Goal: Task Accomplishment & Management: Manage account settings

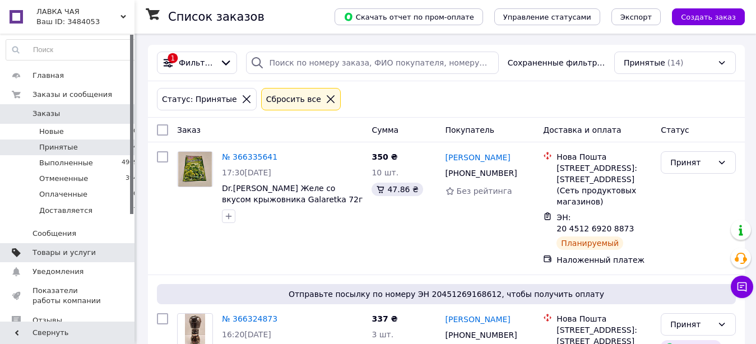
click at [71, 253] on span "Товары и услуги" at bounding box center [64, 253] width 63 height 10
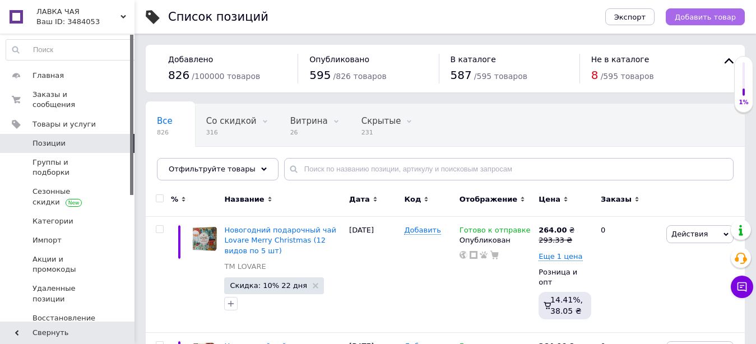
click at [718, 20] on span "Добавить товар" at bounding box center [705, 17] width 61 height 8
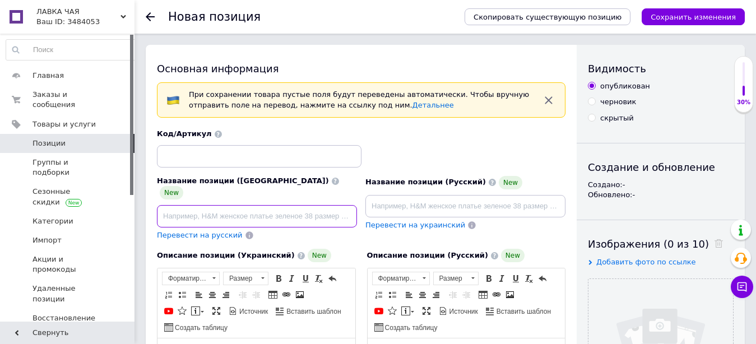
paste input "Новорічний чай Lovare Christmas Holidays Ловарі 90 пакетиків (6 видів по 15 шт)"
click at [243, 207] on input "Новорічний чай Lovare Christmas Holidays Ловарі 90 пакетиків (6 видів по 15 шт)" at bounding box center [257, 216] width 200 height 22
type input "Новорічний чай Lovare Christmas Holidays Ловаре 90 пакетиків (6 видів по 15 шт)"
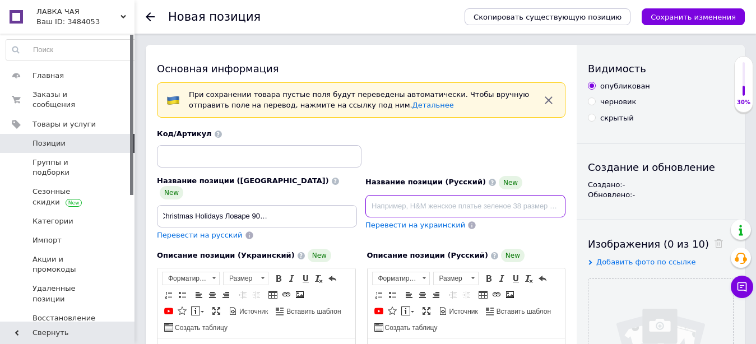
click at [381, 201] on input at bounding box center [466, 206] width 200 height 22
paste input "Новогодний чай Lovare Christmas Holidays Ловаре 90 пакетиков (6 видов по 15 шт)"
type input "Новогодний чай Lovare Christmas Holidays Ловаре 90 пакетиков (6 видов по 15 шт)"
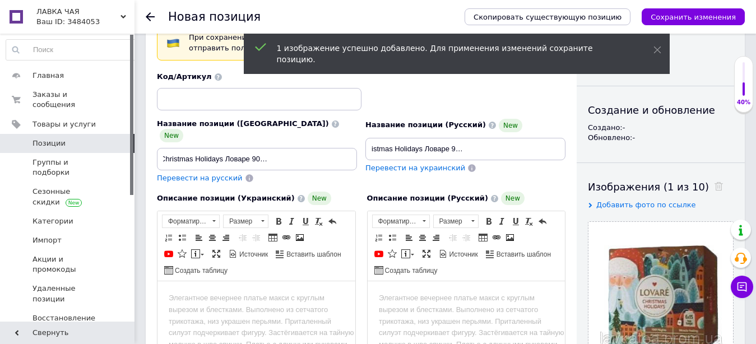
scroll to position [114, 0]
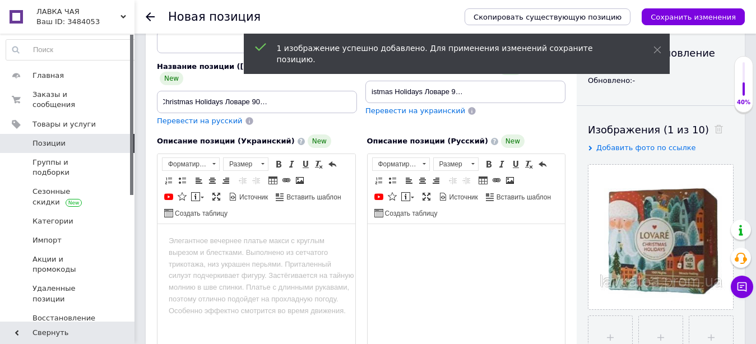
click at [403, 254] on html at bounding box center [466, 294] width 198 height 140
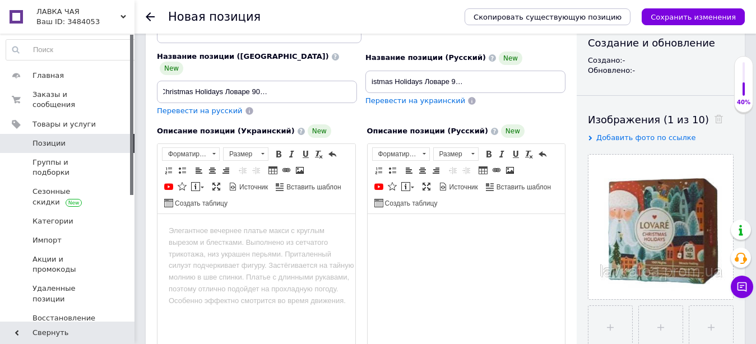
scroll to position [307, 0]
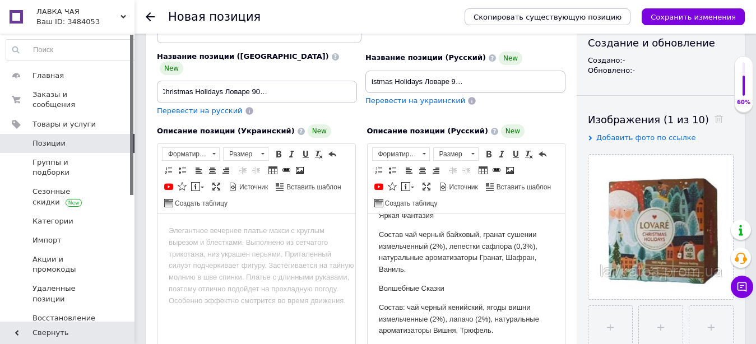
click at [207, 242] on html at bounding box center [257, 284] width 198 height 140
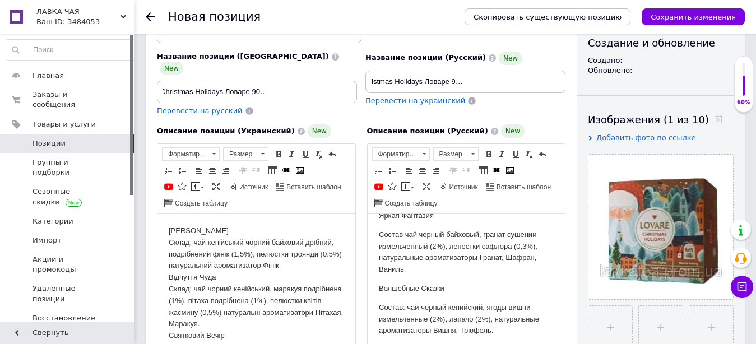
scroll to position [207, 0]
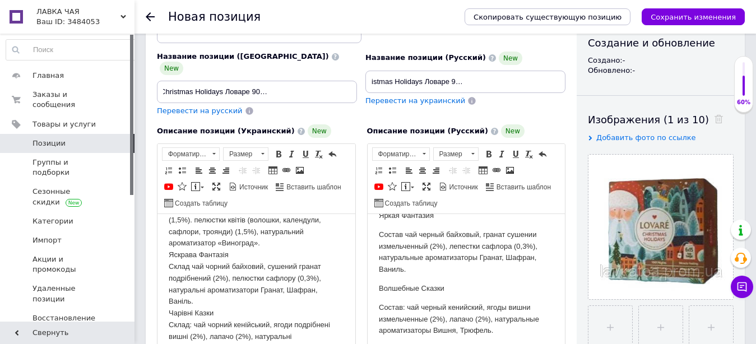
click at [202, 308] on body "Лампа Аладдін Склад: чай кенійський чорний байховий дрібний, подрібнений фінік …" at bounding box center [256, 191] width 175 height 326
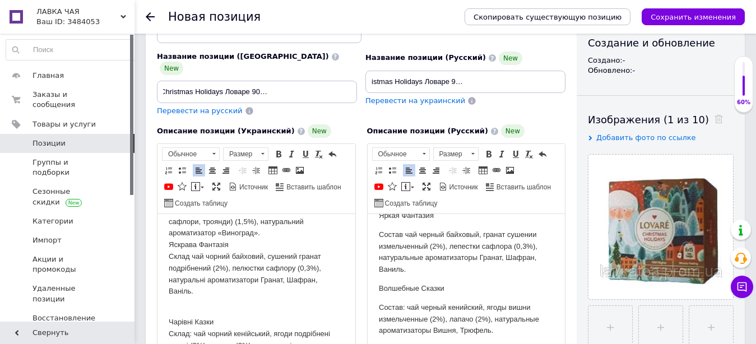
click at [398, 302] on p "Состав: чай черный кенийский, ягоды вишни измельченные (2%), лапачо (2%), натур…" at bounding box center [465, 319] width 175 height 35
click at [380, 300] on body "Лампа Аладдин Состав: чай кенийский черный байховый мелкий, финик измельченный …" at bounding box center [465, 137] width 175 height 437
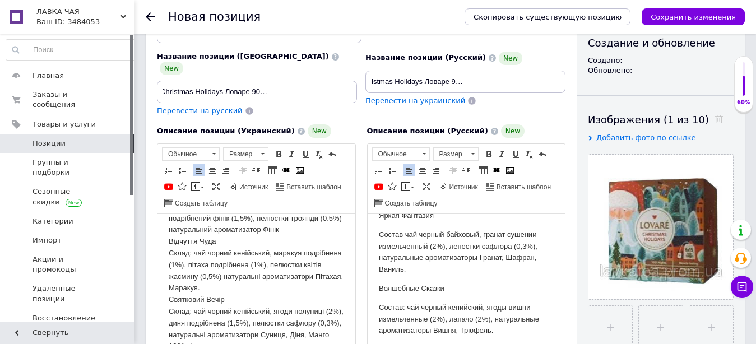
scroll to position [0, 0]
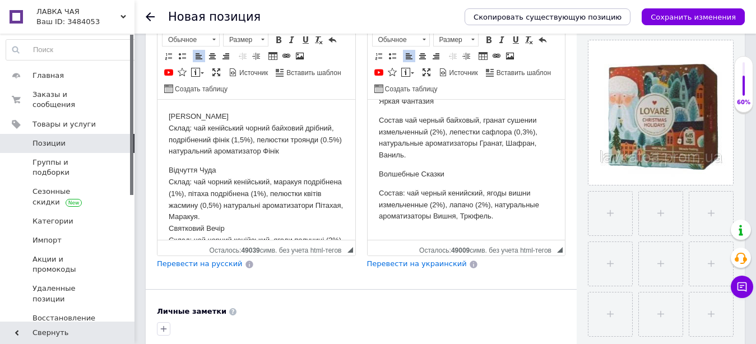
scroll to position [57, 0]
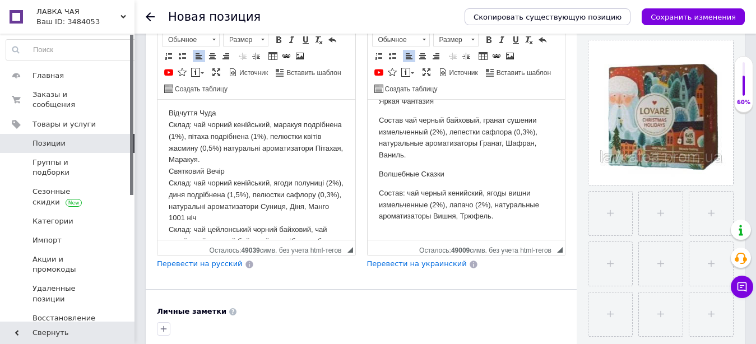
click at [170, 173] on p "Відчуття Чуда Склад: чай чорний кенійський, маракуя подрібнена (1%), пітаха под…" at bounding box center [256, 224] width 175 height 233
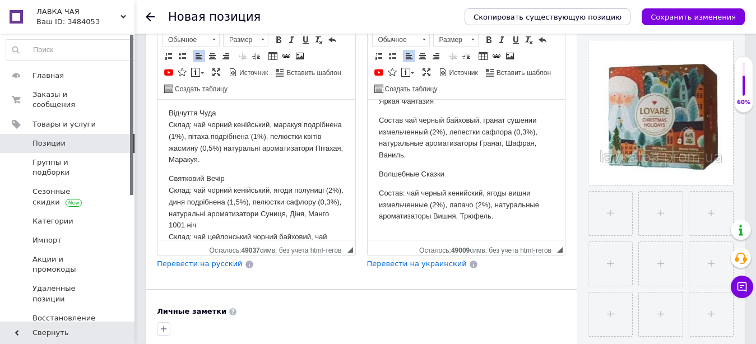
scroll to position [114, 0]
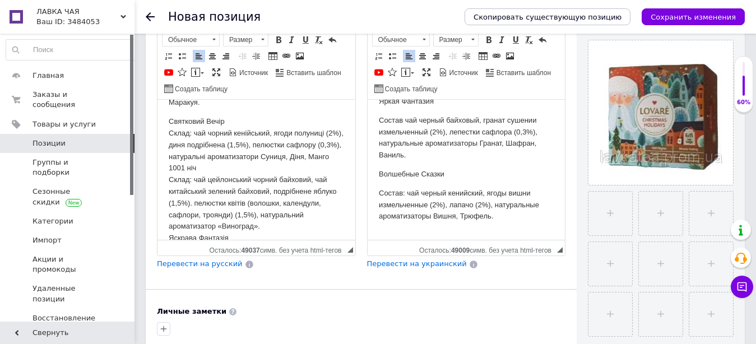
click at [169, 179] on p "Святковий Вечір Склад: чай чорний кенійський, ягоди полуниці (2%), диня подрібн…" at bounding box center [256, 203] width 175 height 175
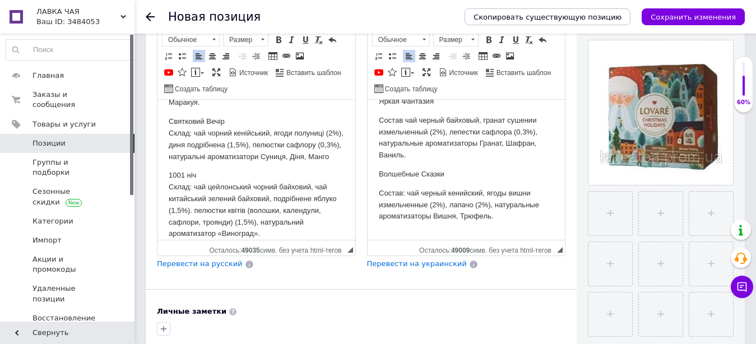
scroll to position [250, 0]
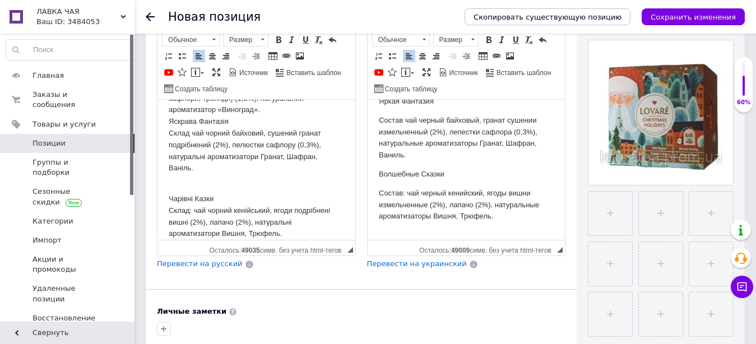
click at [198, 178] on body "Лампа Аладдін Склад: чай кенійський чорний байховий дрібний, подрібнений фінік …" at bounding box center [256, 56] width 175 height 367
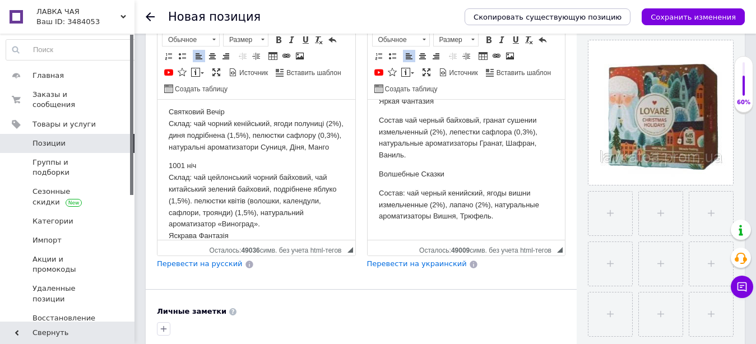
scroll to position [181, 0]
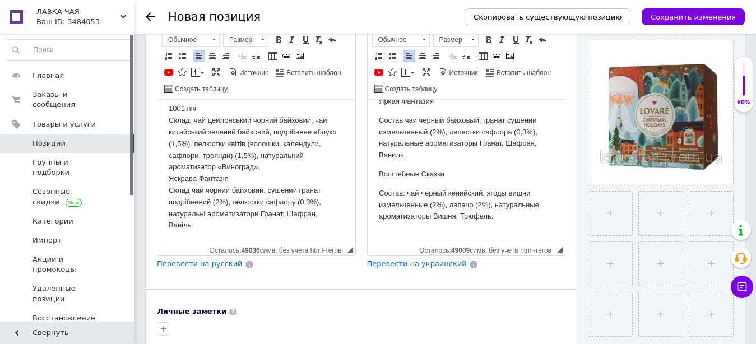
click at [169, 193] on p "1001 ніч Склад: чай цейлонський чорний байховий, чай китайський зелений байхови…" at bounding box center [256, 167] width 175 height 128
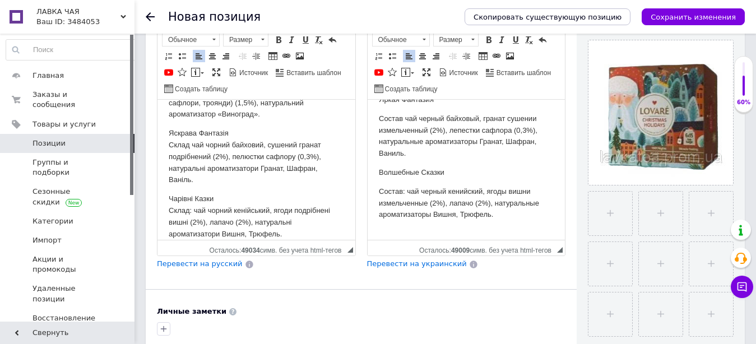
scroll to position [525, 0]
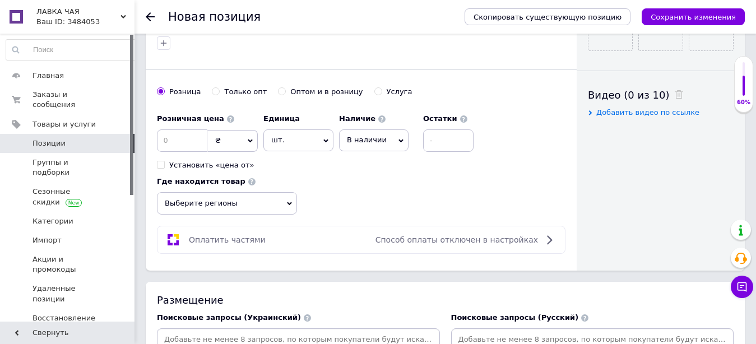
click at [278, 87] on input "Оптом и в розницу" at bounding box center [281, 90] width 7 height 7
radio input "true"
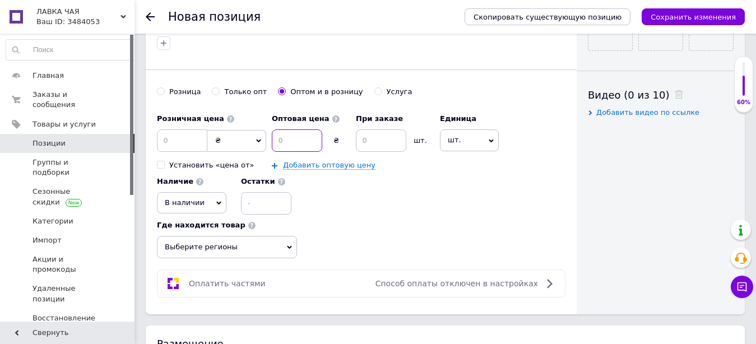
click at [295, 130] on input at bounding box center [297, 141] width 50 height 22
type input "260"
click at [392, 134] on input at bounding box center [381, 141] width 50 height 22
type input "2"
click at [475, 207] on div "Розничная цена ₴ $ € CHF £ ¥ PLN ₸ MDL HUF KGS CN¥ TRY ₩ lei Установить «цена о…" at bounding box center [361, 183] width 409 height 150
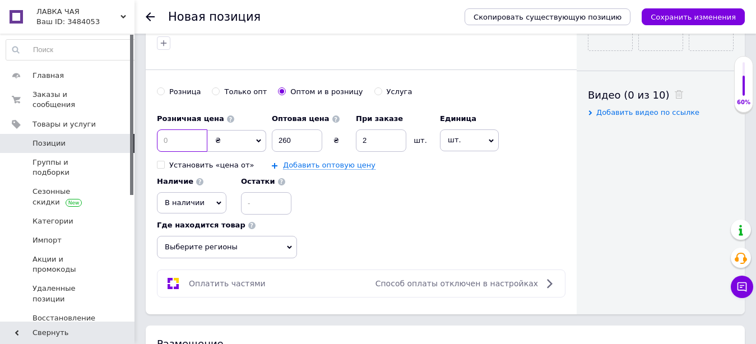
click at [190, 130] on input at bounding box center [182, 141] width 50 height 22
type input "293.33"
click at [212, 192] on span "В наличии" at bounding box center [192, 202] width 70 height 21
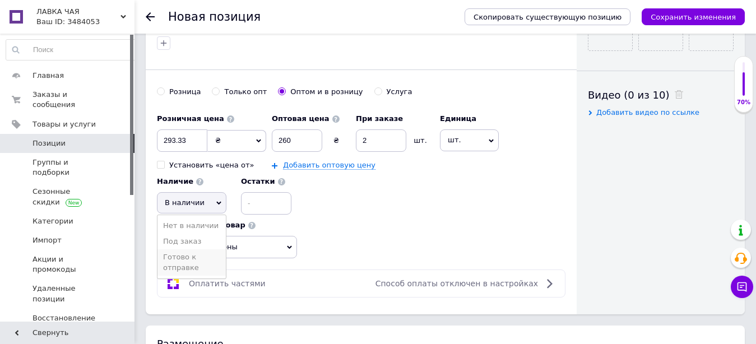
click at [198, 249] on li "Готово к отправке" at bounding box center [192, 262] width 68 height 26
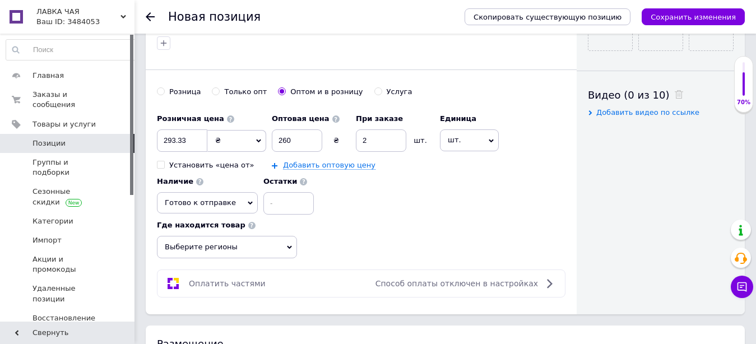
click at [288, 245] on icon at bounding box center [289, 247] width 5 height 5
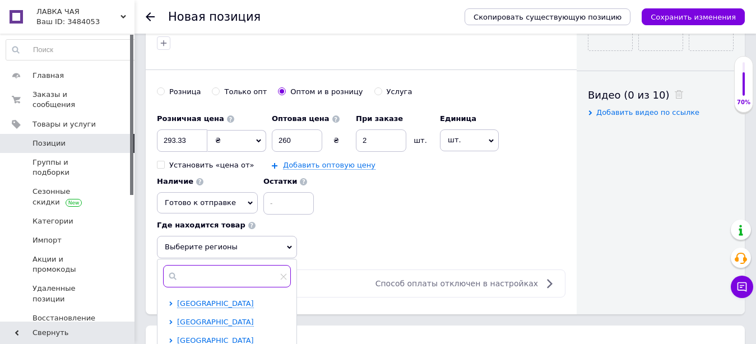
click at [228, 270] on input "text" at bounding box center [227, 276] width 128 height 22
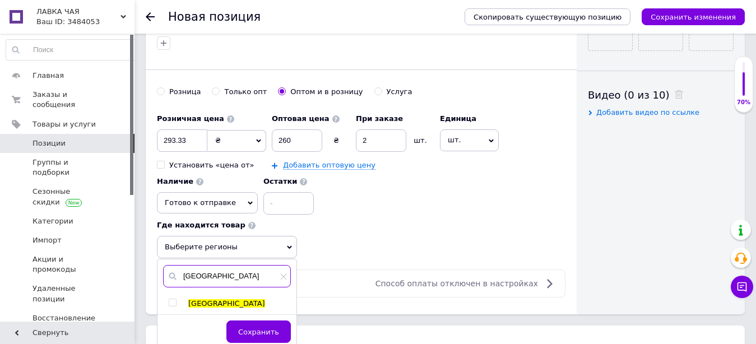
type input "киев"
drag, startPoint x: 169, startPoint y: 293, endPoint x: 225, endPoint y: 312, distance: 59.4
click at [170, 299] on input "checkbox" at bounding box center [172, 302] width 7 height 7
checkbox input "true"
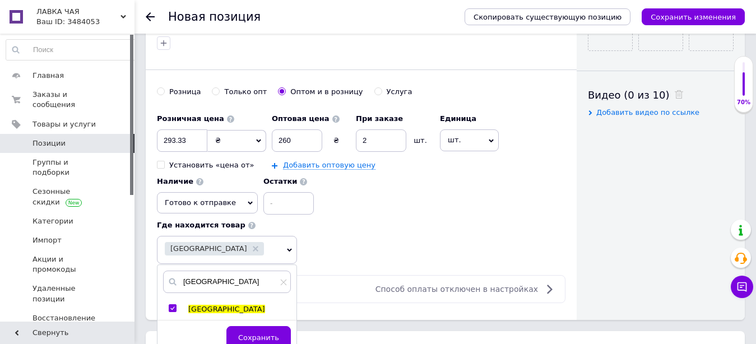
drag, startPoint x: 255, startPoint y: 326, endPoint x: 286, endPoint y: 314, distance: 33.0
click at [256, 334] on span "Сохранить" at bounding box center [258, 338] width 41 height 8
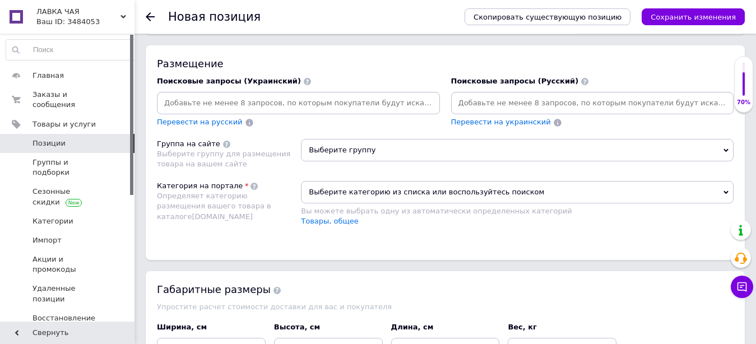
scroll to position [754, 0]
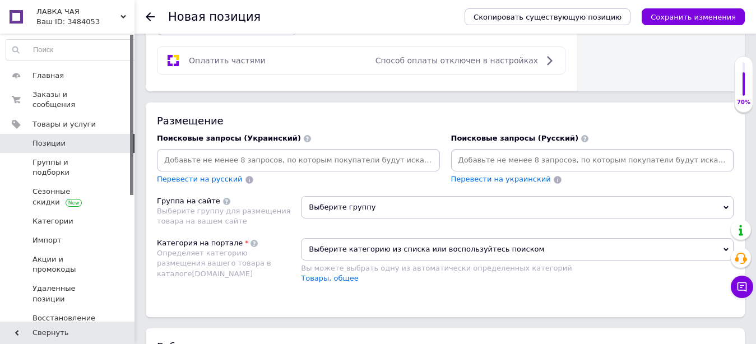
click at [350, 200] on span "Выберите группу" at bounding box center [517, 207] width 433 height 22
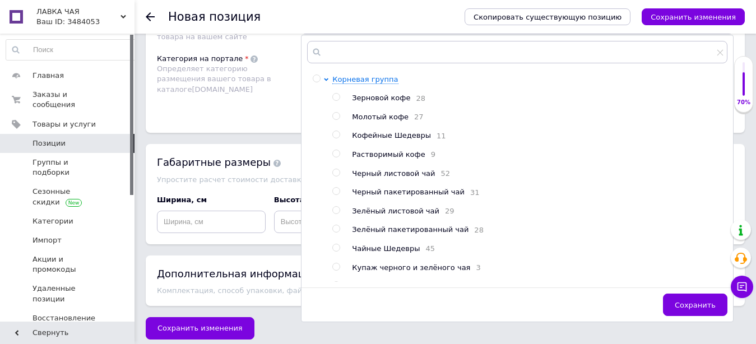
scroll to position [199, 0]
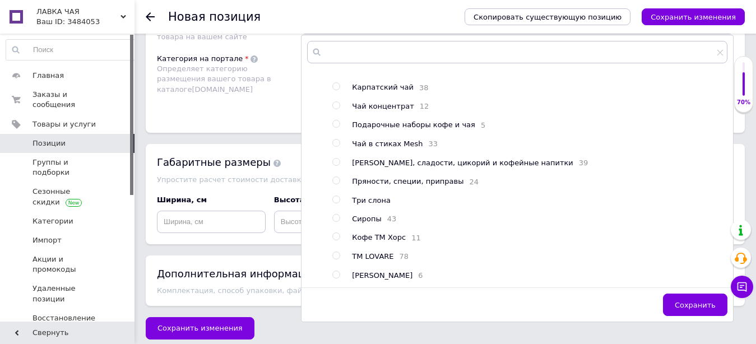
click at [336, 260] on input "radio" at bounding box center [335, 255] width 7 height 7
radio input "true"
click at [691, 301] on span "Сохранить" at bounding box center [695, 305] width 41 height 8
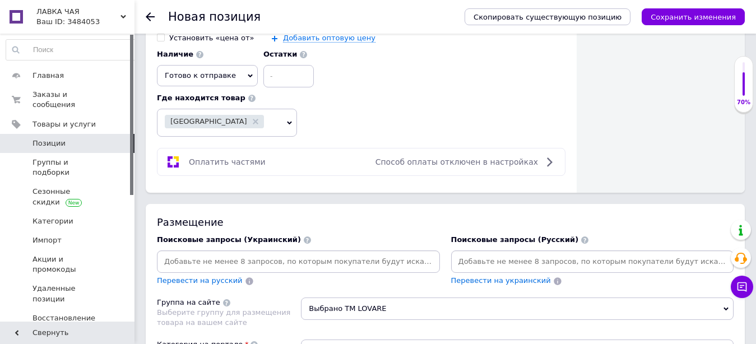
scroll to position [709, 0]
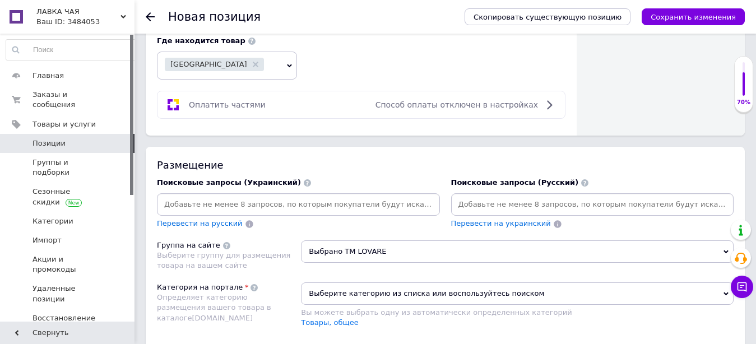
click at [474, 197] on input at bounding box center [593, 204] width 279 height 17
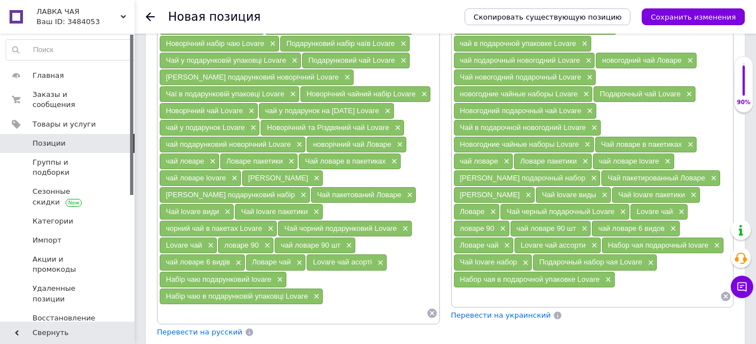
scroll to position [1110, 0]
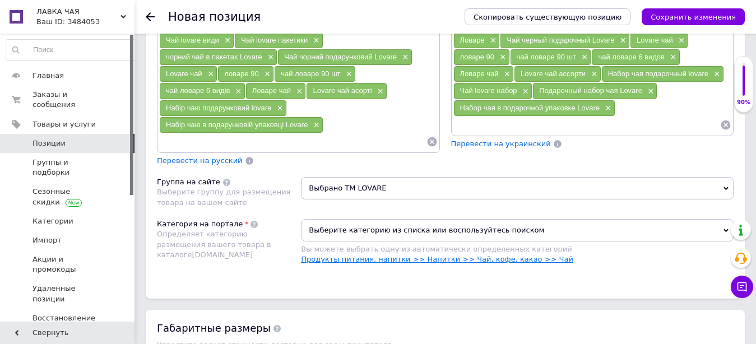
click at [530, 255] on link "Продукты питания, напитки >> Напитки >> Чай, кофе, какао >> Чай" at bounding box center [437, 259] width 272 height 8
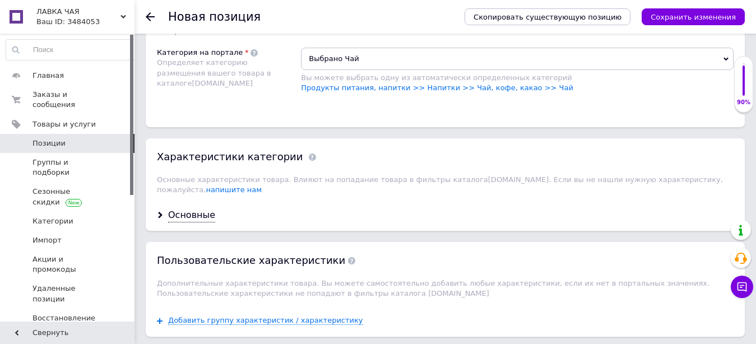
scroll to position [1338, 0]
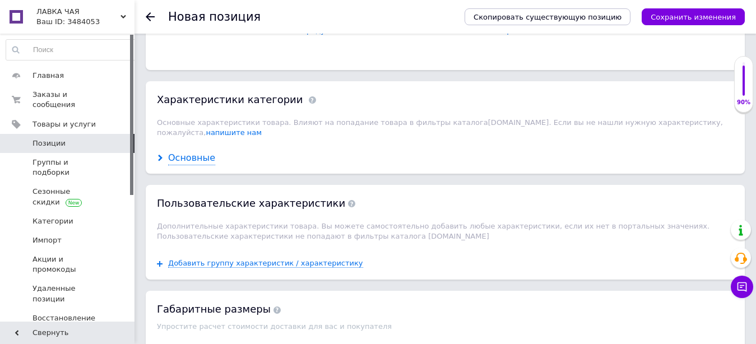
click at [184, 152] on div "Основные" at bounding box center [191, 158] width 47 height 13
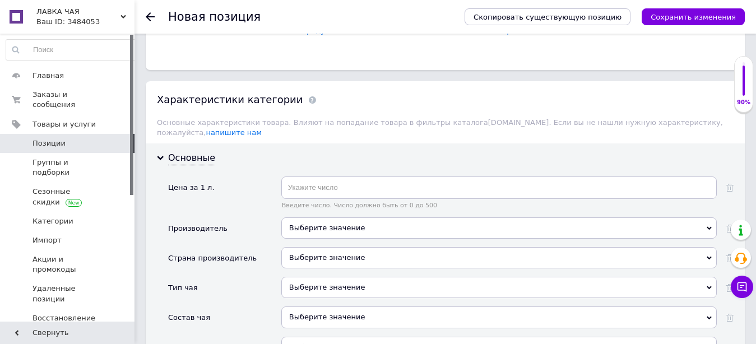
click at [301, 218] on div "Выберите значение" at bounding box center [499, 228] width 436 height 21
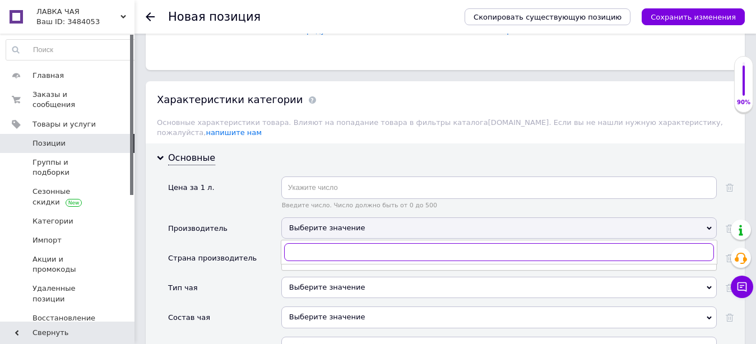
paste input "Lovare"
type input "Lovare"
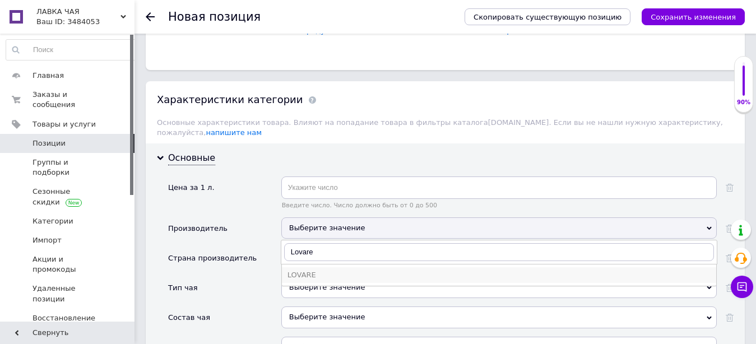
click at [303, 270] on div "LOVARE" at bounding box center [499, 275] width 423 height 10
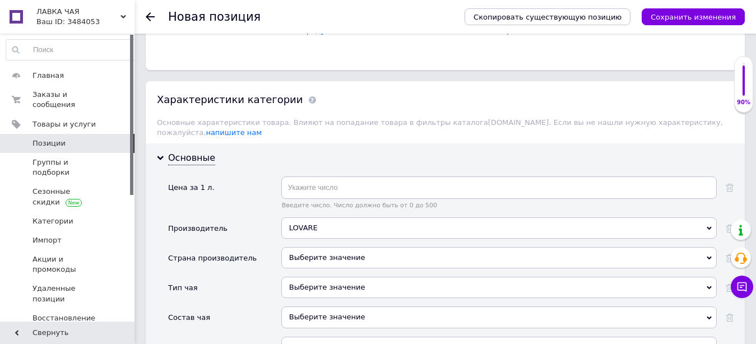
click at [306, 247] on div "Выберите значение" at bounding box center [499, 257] width 436 height 21
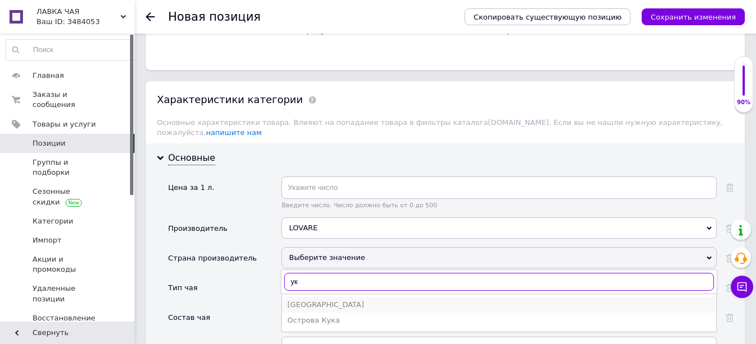
type input "ук"
click at [315, 300] on div "Украина" at bounding box center [499, 305] width 423 height 10
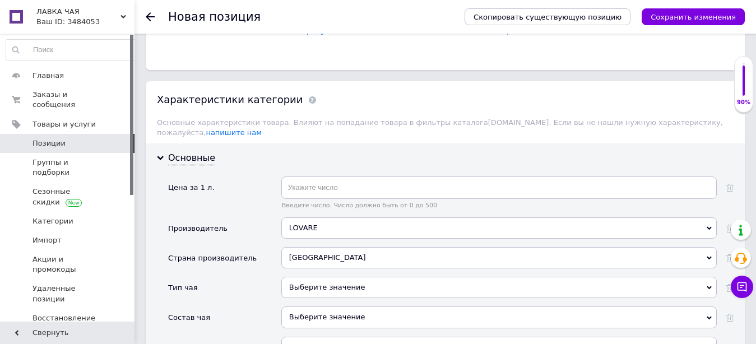
click at [314, 277] on div "Выберите значение" at bounding box center [499, 287] width 436 height 21
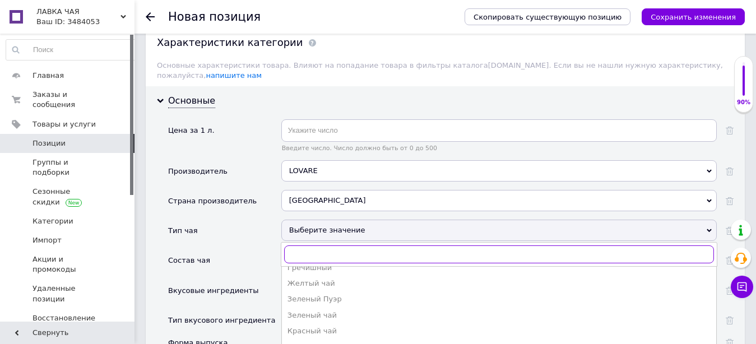
scroll to position [114, 0]
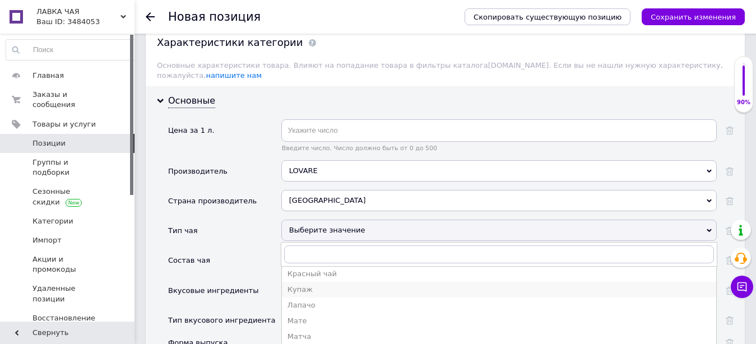
click at [303, 285] on div "Купаж" at bounding box center [499, 290] width 423 height 10
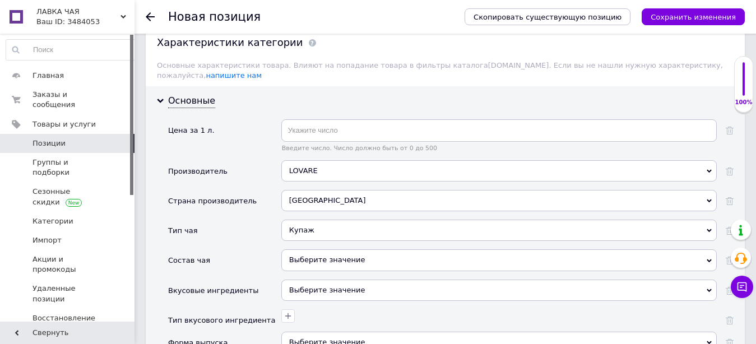
click at [311, 249] on div "Выберите значение" at bounding box center [499, 259] width 436 height 21
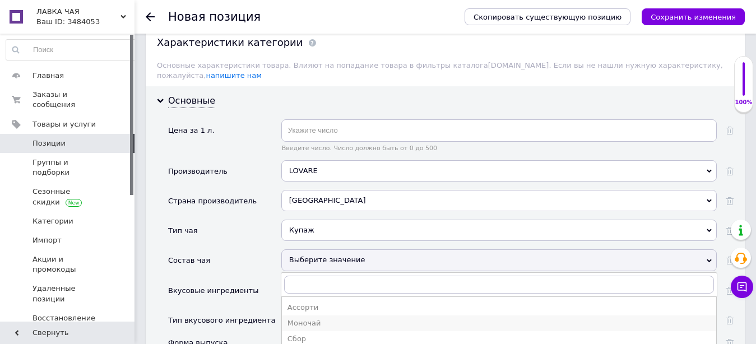
click at [325, 318] on div "Моночай" at bounding box center [499, 323] width 423 height 10
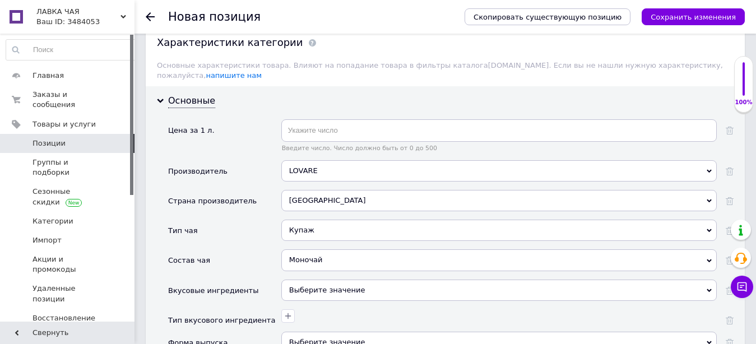
click at [324, 280] on div "Выберите значение" at bounding box center [499, 290] width 436 height 21
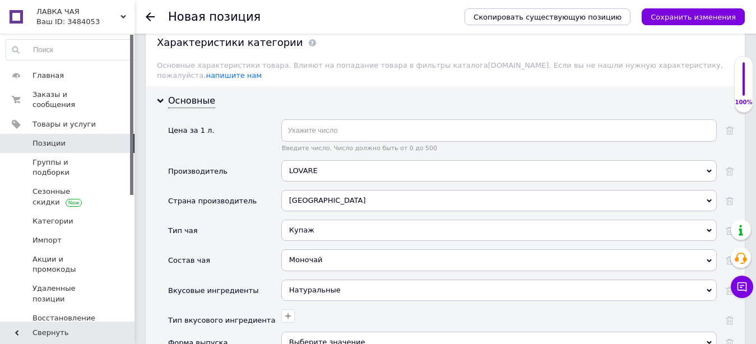
scroll to position [1453, 0]
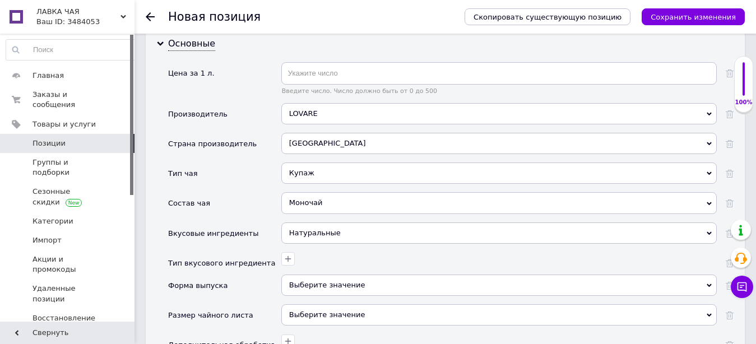
click at [335, 275] on div "Выберите значение" at bounding box center [499, 285] width 436 height 21
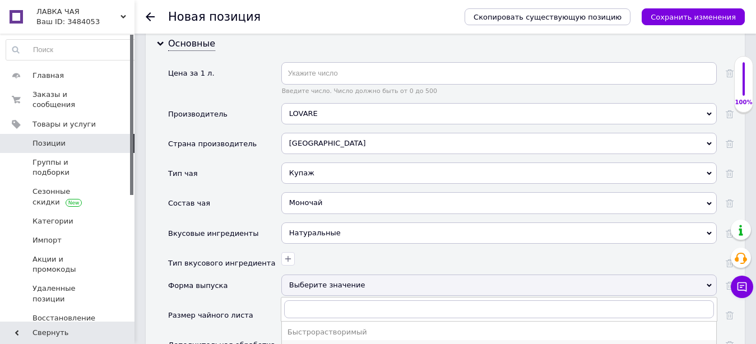
click at [328, 343] on div "В пакетиках" at bounding box center [499, 348] width 423 height 10
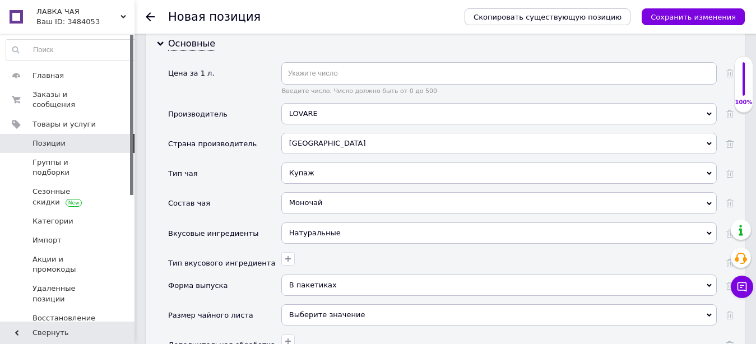
scroll to position [1510, 0]
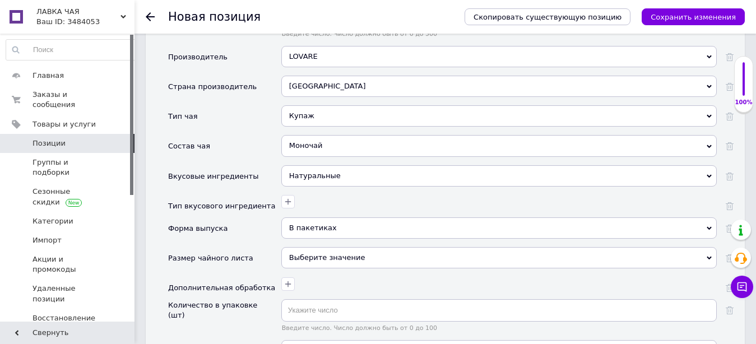
click at [311, 247] on div "Выберите значение" at bounding box center [499, 257] width 436 height 21
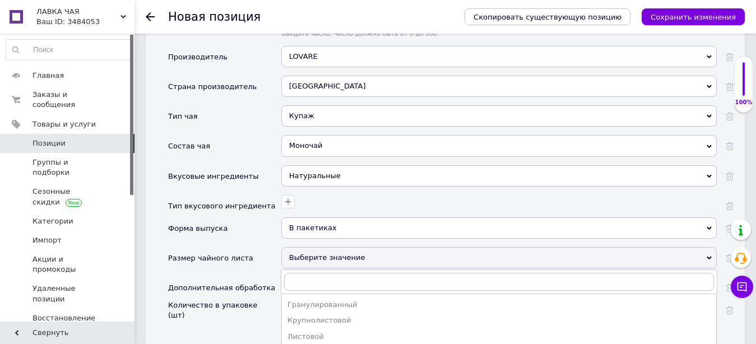
drag, startPoint x: 332, startPoint y: 318, endPoint x: 333, endPoint y: 308, distance: 9.5
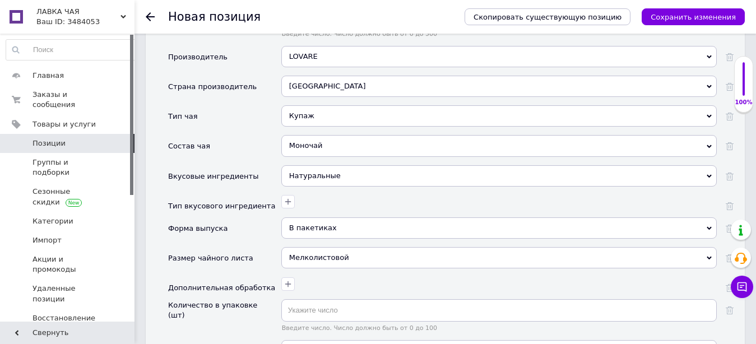
scroll to position [1567, 0]
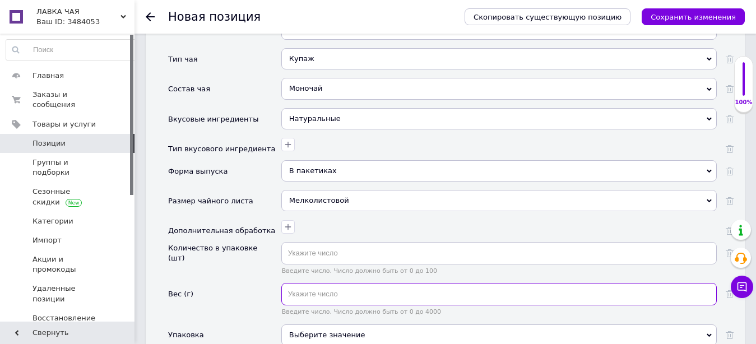
click at [350, 283] on input "text" at bounding box center [499, 294] width 436 height 22
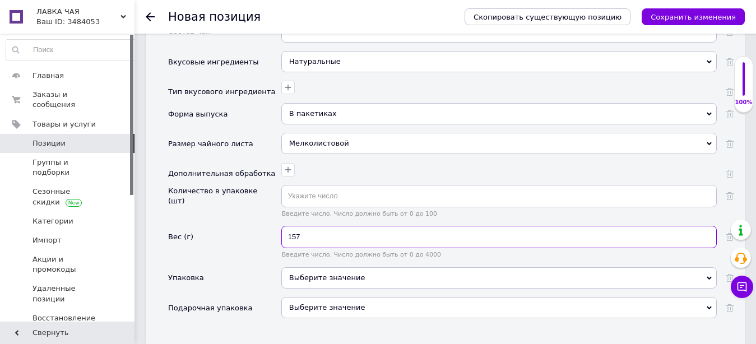
type input "157"
click at [316, 267] on div "Выберите значение" at bounding box center [499, 277] width 436 height 21
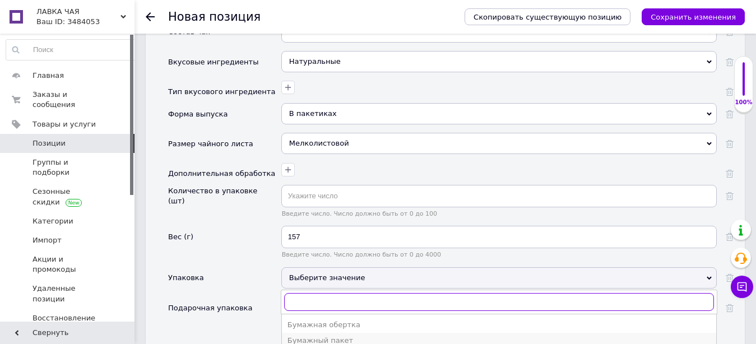
scroll to position [44, 0]
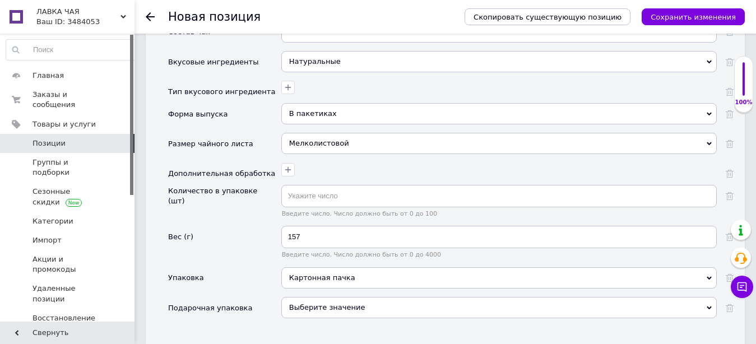
click at [318, 303] on span "Выберите значение" at bounding box center [327, 307] width 76 height 8
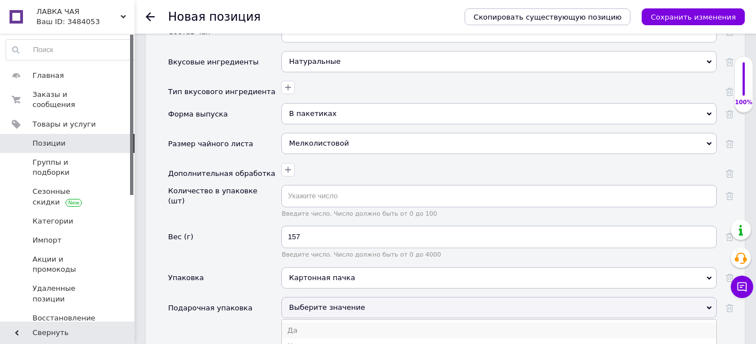
click at [305, 323] on li "Да" at bounding box center [499, 331] width 435 height 16
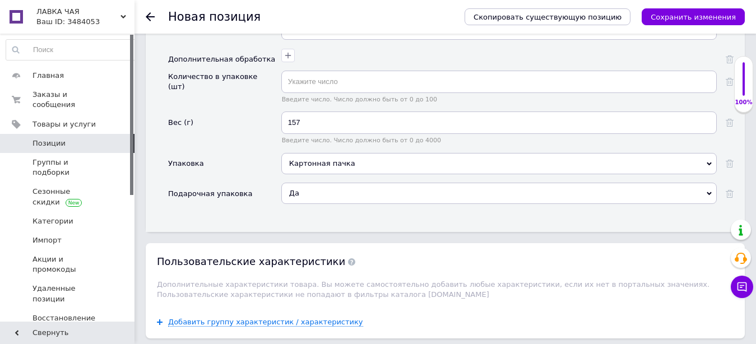
scroll to position [1910, 0]
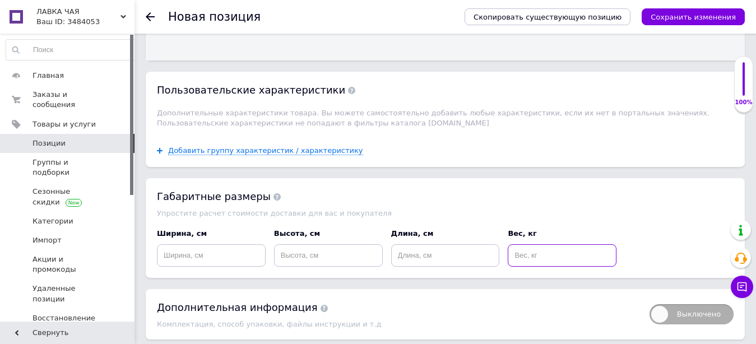
click at [539, 244] on input at bounding box center [562, 255] width 109 height 22
type input "0.157"
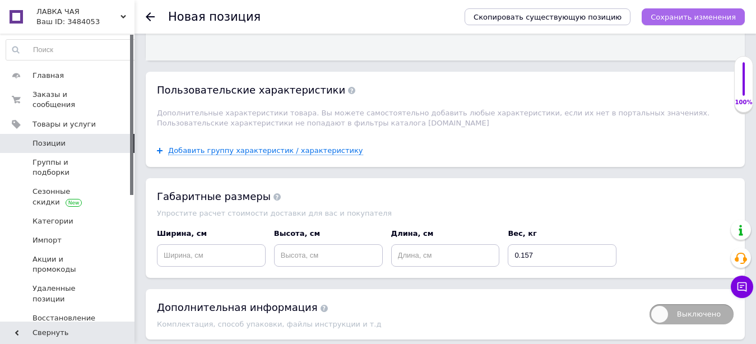
click at [705, 16] on icon "Сохранить изменения" at bounding box center [693, 17] width 85 height 8
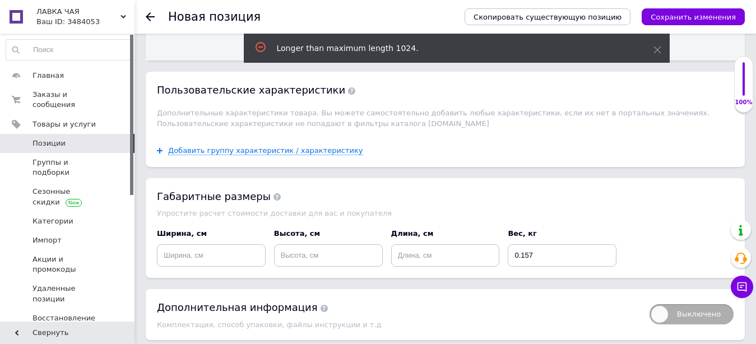
scroll to position [1089, 0]
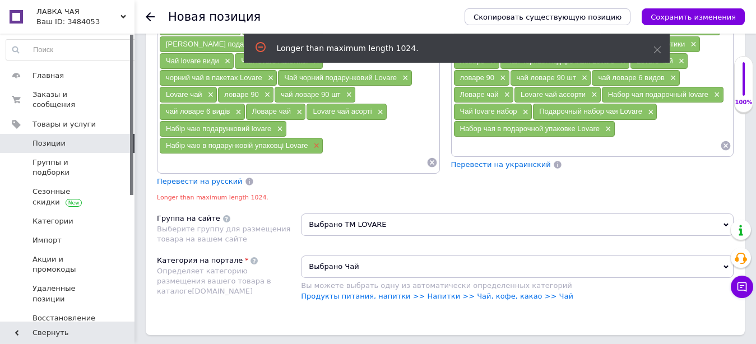
click at [317, 141] on span "×" at bounding box center [315, 146] width 9 height 10
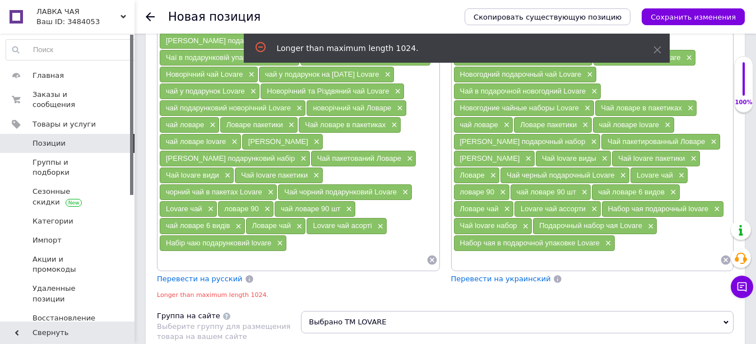
scroll to position [917, 0]
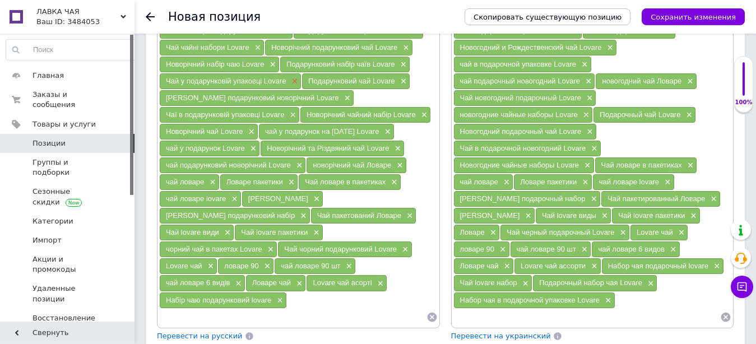
click at [295, 77] on span "×" at bounding box center [293, 82] width 9 height 10
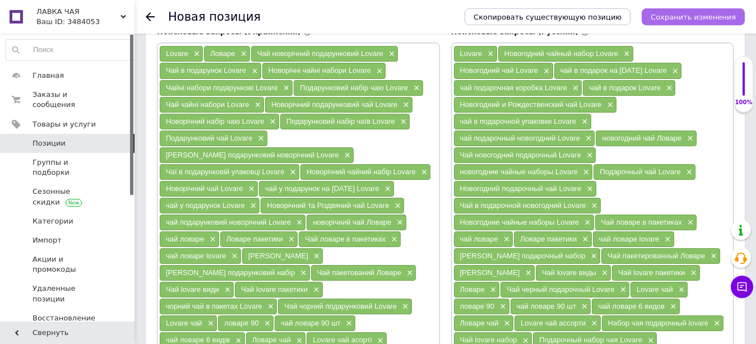
click at [691, 15] on icon "Сохранить изменения" at bounding box center [693, 17] width 85 height 8
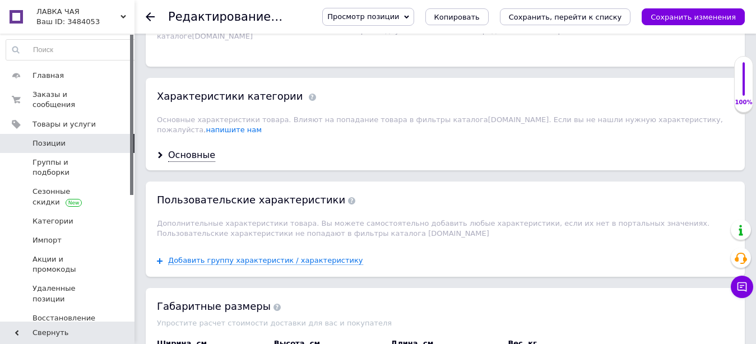
scroll to position [1487, 0]
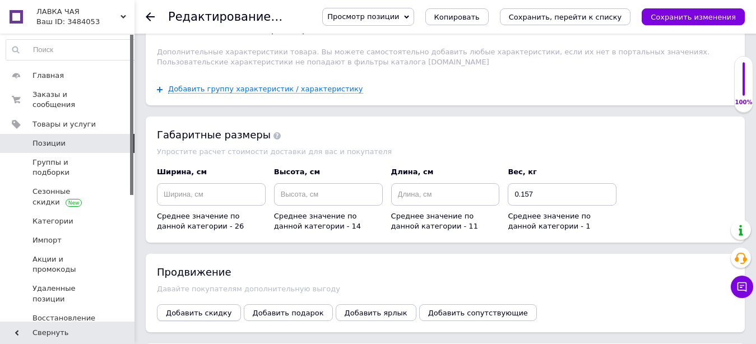
click at [210, 304] on button "Добавить скидку" at bounding box center [199, 312] width 84 height 17
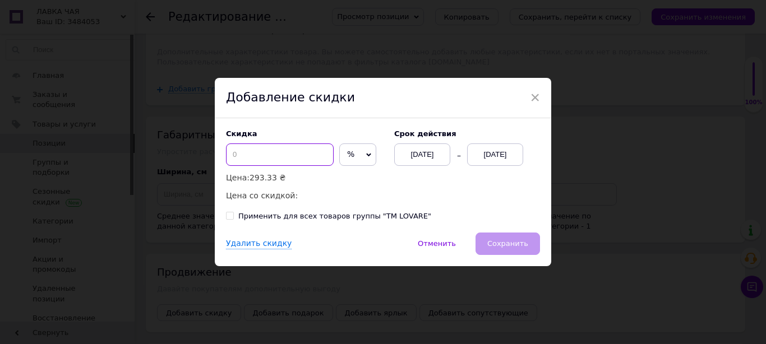
click at [241, 155] on input at bounding box center [280, 155] width 108 height 22
type input "10"
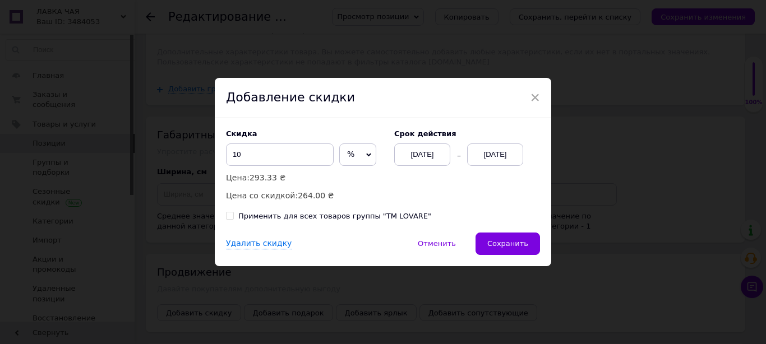
click at [487, 159] on div "12.10.2025" at bounding box center [495, 155] width 56 height 22
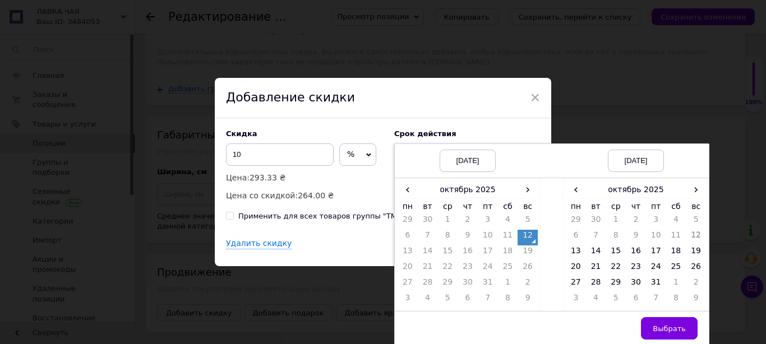
drag, startPoint x: 694, startPoint y: 190, endPoint x: 670, endPoint y: 200, distance: 25.6
click at [692, 190] on span "›" at bounding box center [696, 190] width 20 height 16
click at [571, 236] on td "3" at bounding box center [576, 238] width 20 height 16
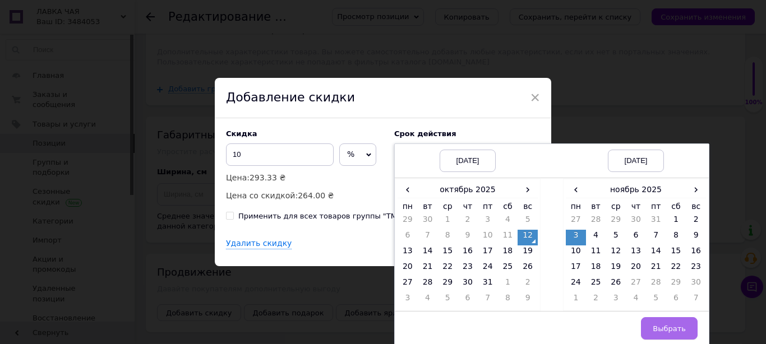
click at [662, 325] on span "Выбрать" at bounding box center [669, 329] width 33 height 8
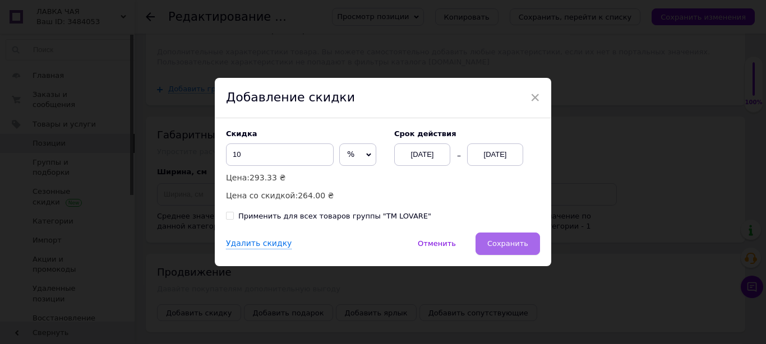
click at [514, 238] on button "Сохранить" at bounding box center [507, 244] width 64 height 22
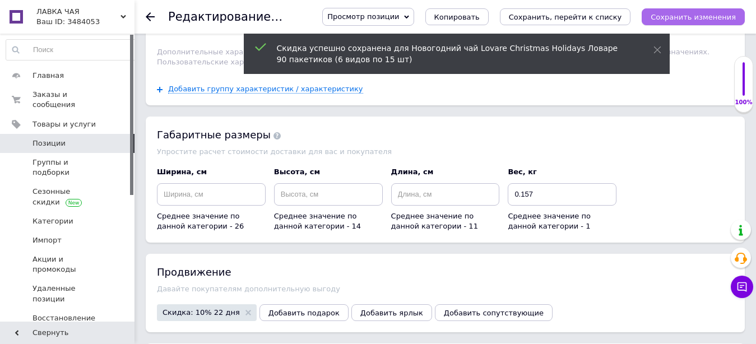
click at [690, 22] on button "Сохранить изменения" at bounding box center [693, 16] width 103 height 17
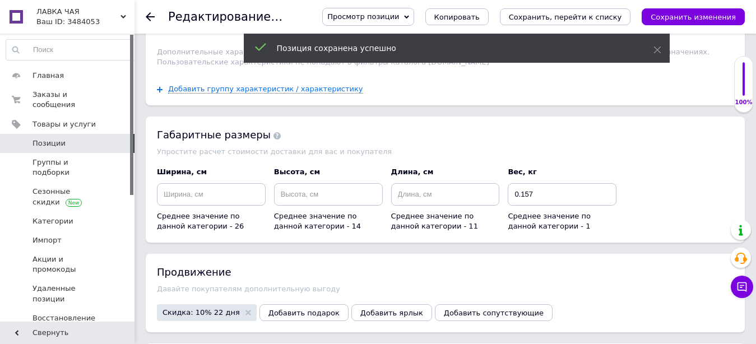
click at [71, 138] on span "Позиции" at bounding box center [68, 143] width 71 height 10
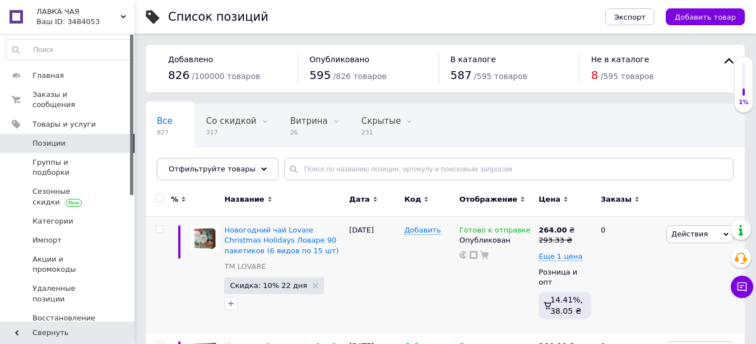
scroll to position [57, 0]
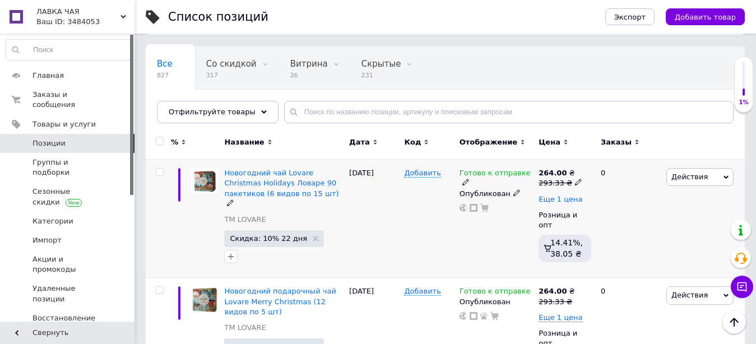
click at [572, 200] on span "Еще 1 цена" at bounding box center [561, 199] width 44 height 9
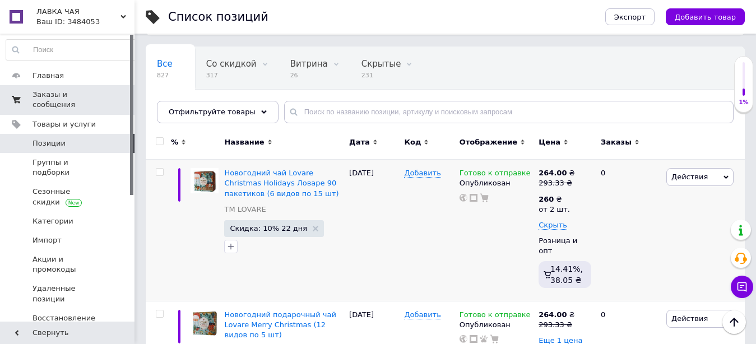
click at [59, 94] on span "Заказы и сообщения" at bounding box center [68, 100] width 71 height 20
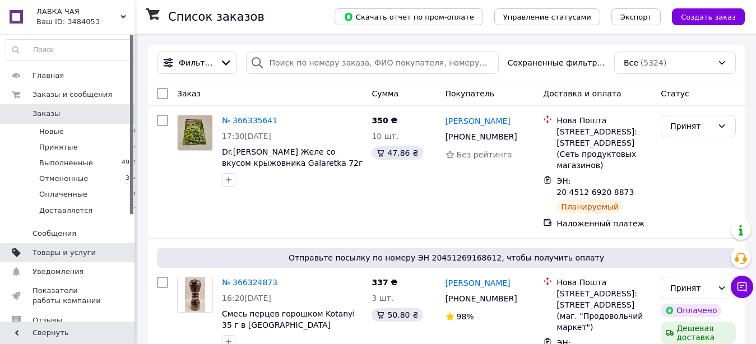
click at [60, 247] on link "Товары и услуги" at bounding box center [72, 252] width 144 height 19
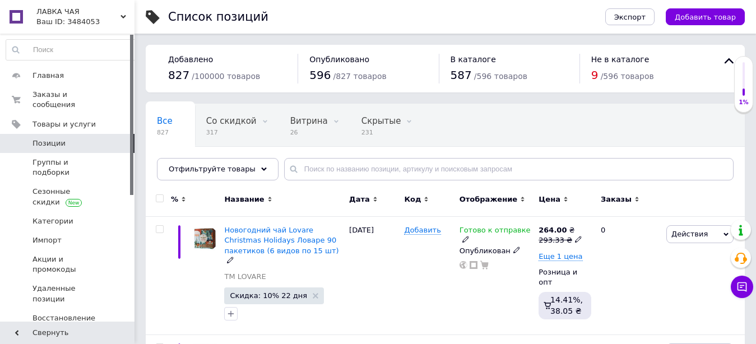
scroll to position [57, 0]
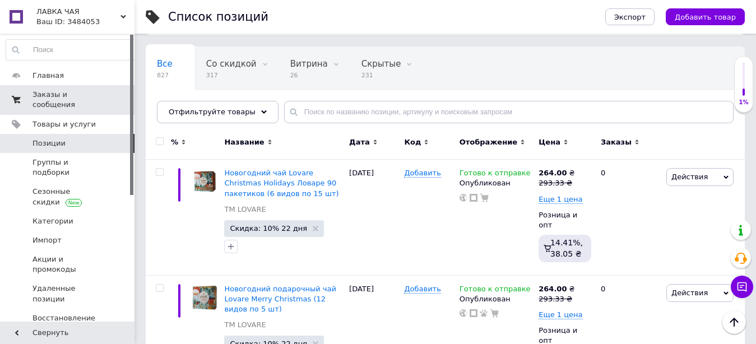
click at [59, 94] on span "Заказы и сообщения" at bounding box center [68, 100] width 71 height 20
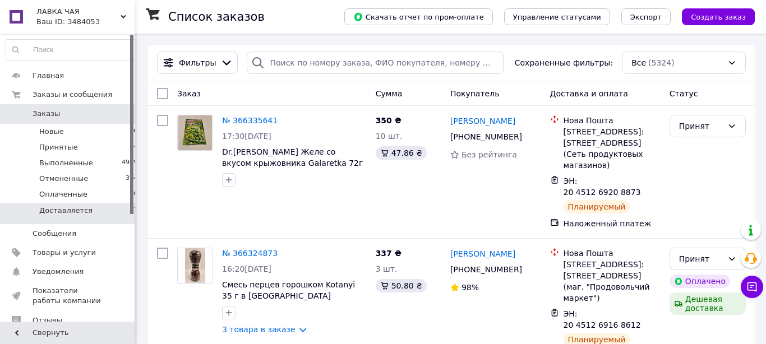
click at [85, 208] on li "Доставляется 7" at bounding box center [72, 213] width 144 height 21
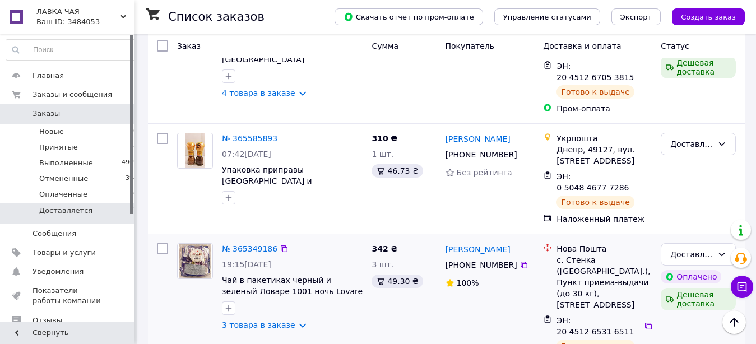
scroll to position [544, 0]
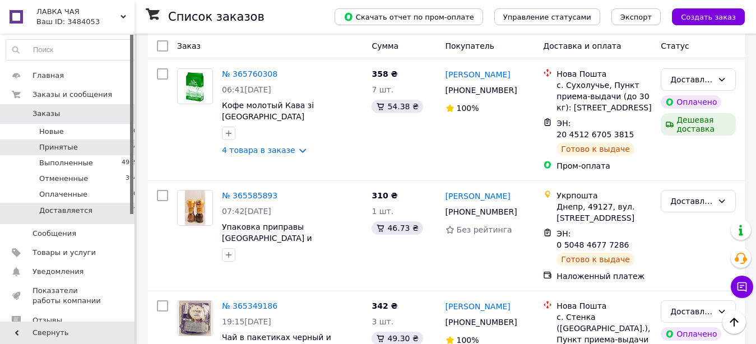
click at [66, 146] on span "Принятые" at bounding box center [58, 147] width 39 height 10
